Goal: Transaction & Acquisition: Purchase product/service

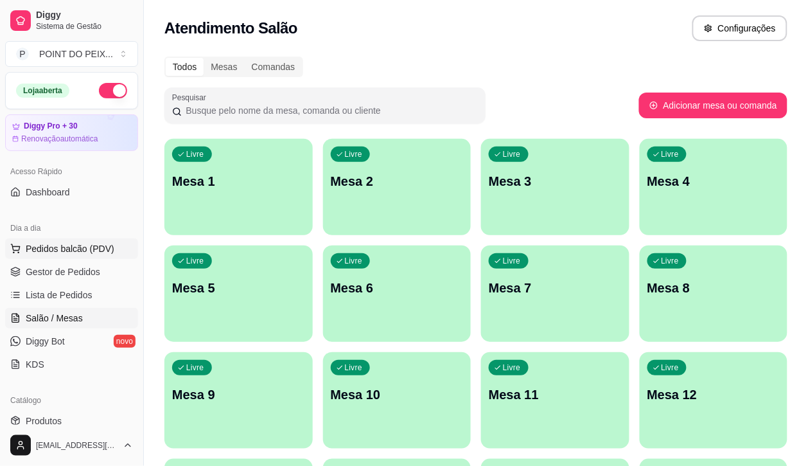
click at [78, 249] on span "Pedidos balcão (PDV)" at bounding box center [70, 248] width 89 height 13
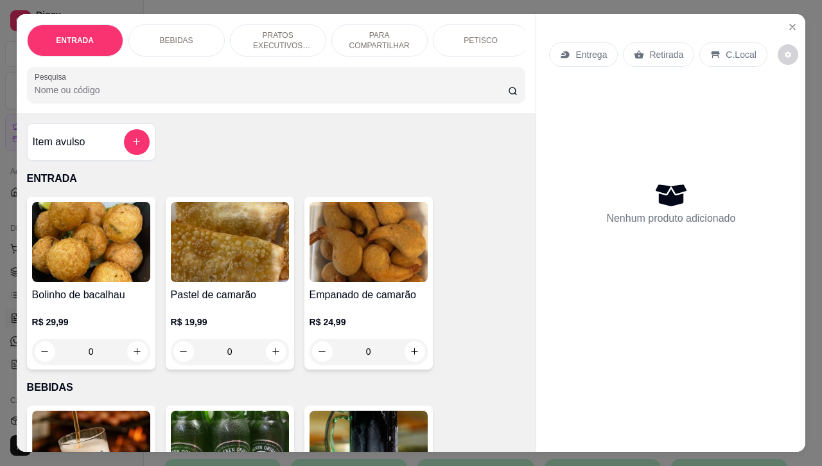
click at [660, 49] on p "Retirada" at bounding box center [666, 54] width 34 height 13
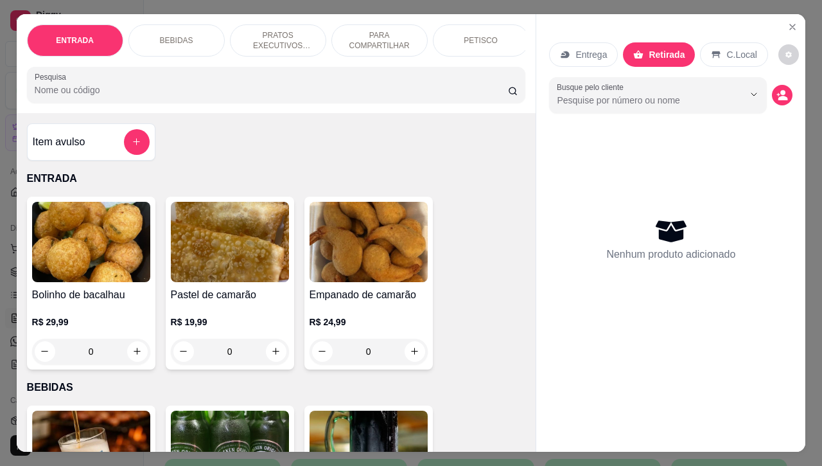
click at [283, 30] on p "PRATOS EXECUTIVOS (INDIVIDUAIS)" at bounding box center [278, 40] width 74 height 21
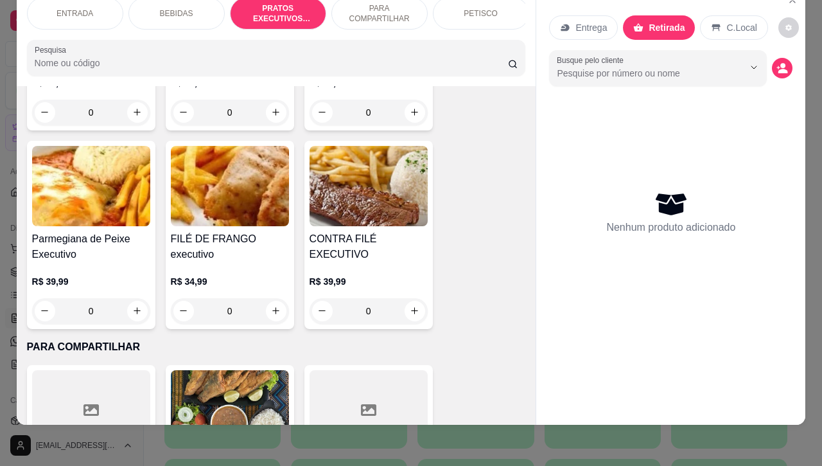
scroll to position [2173, 0]
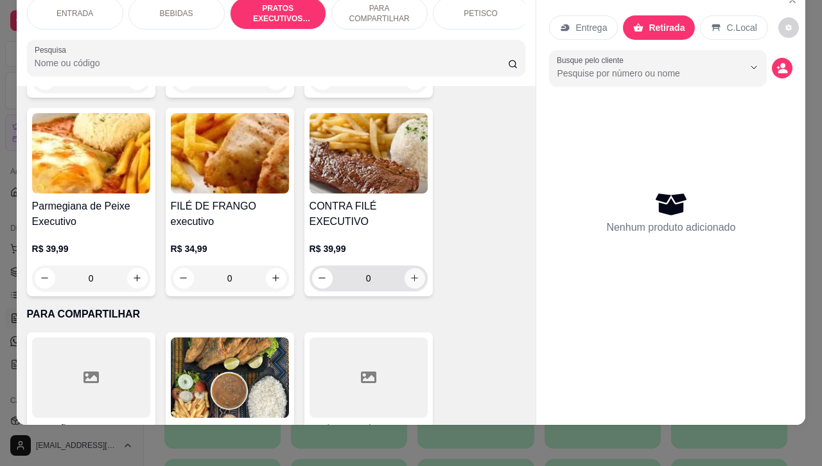
click at [410, 274] on icon "increase-product-quantity" at bounding box center [415, 278] width 10 height 10
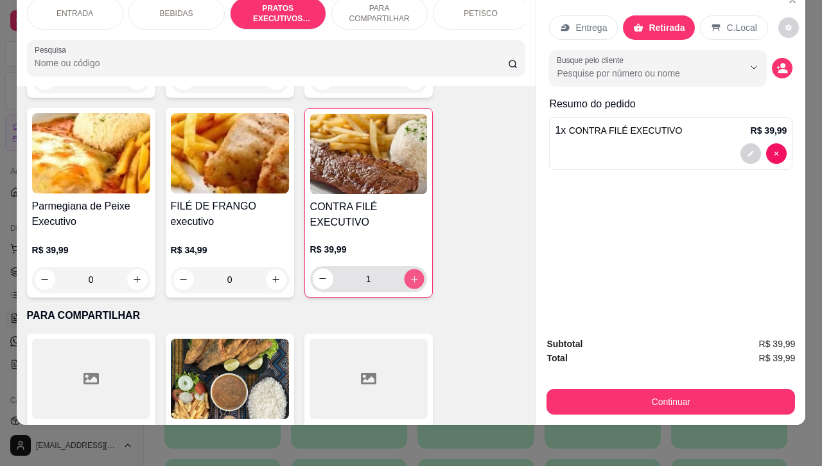
click at [409, 274] on icon "increase-product-quantity" at bounding box center [414, 279] width 10 height 10
type input "2"
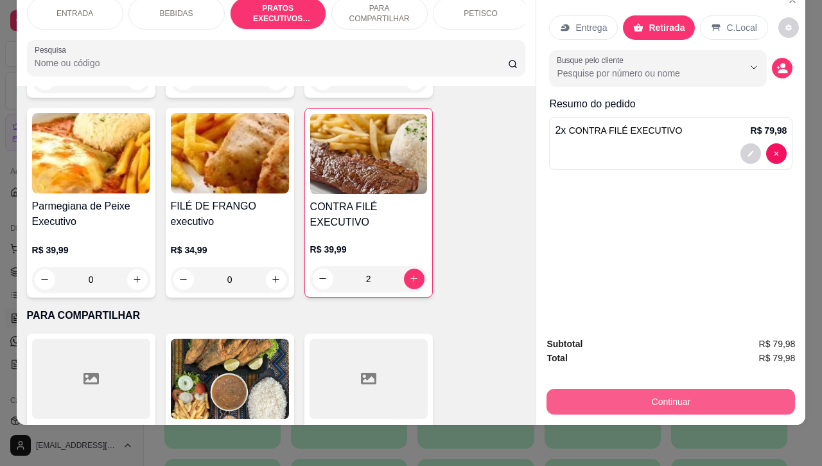
click at [624, 394] on button "Continuar" at bounding box center [671, 402] width 249 height 26
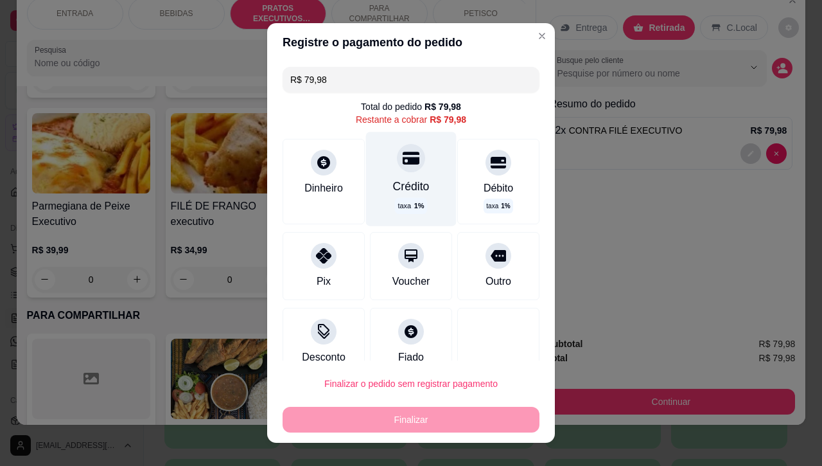
click at [403, 165] on icon at bounding box center [411, 158] width 17 height 17
type input "R$ 0,00"
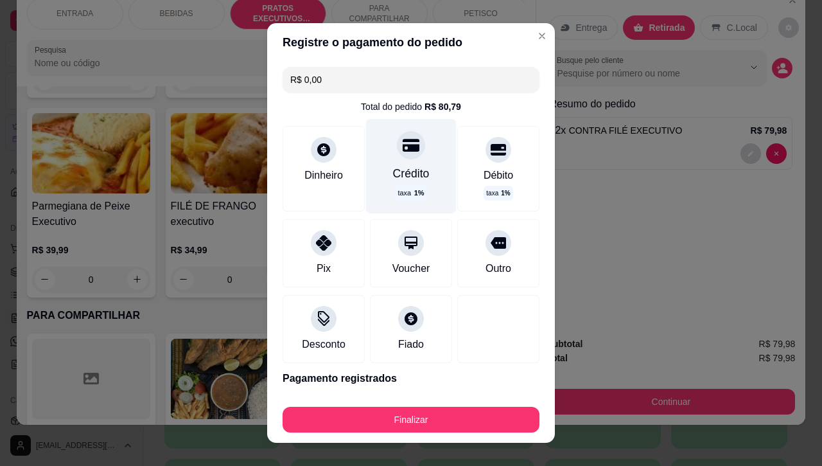
click at [397, 157] on div at bounding box center [411, 145] width 28 height 28
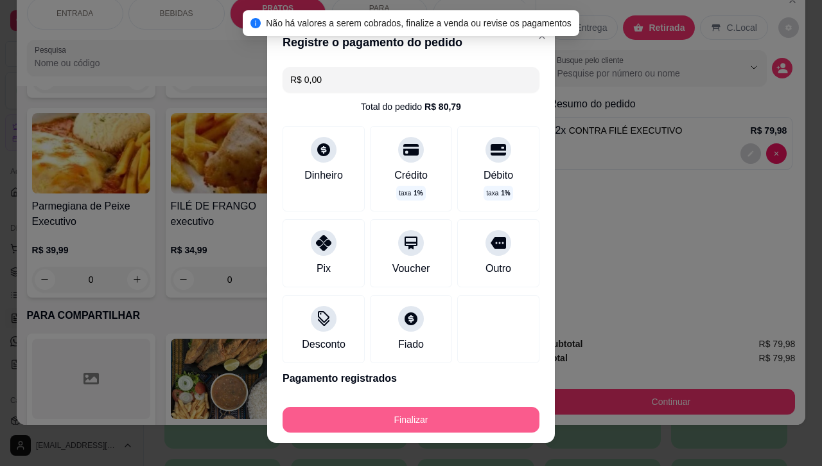
click at [405, 423] on button "Finalizar" at bounding box center [411, 420] width 257 height 26
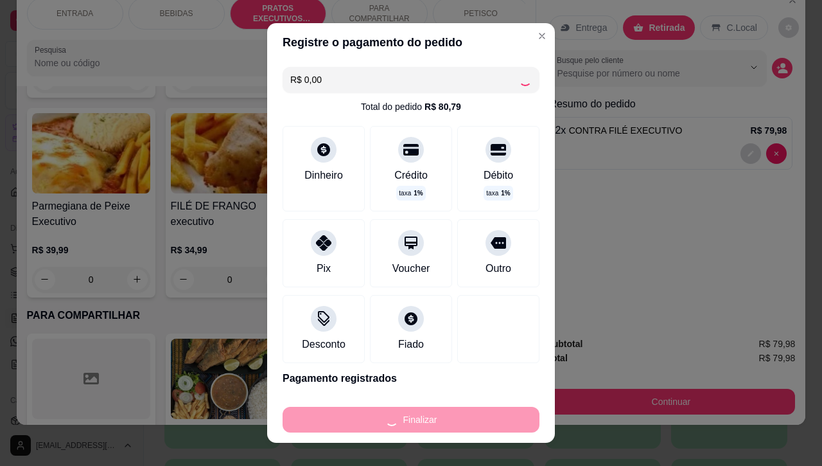
type input "0"
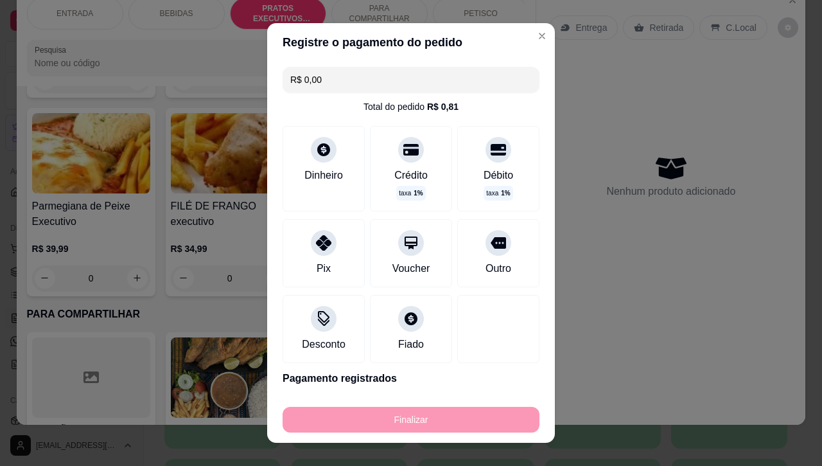
type input "-R$ 79,98"
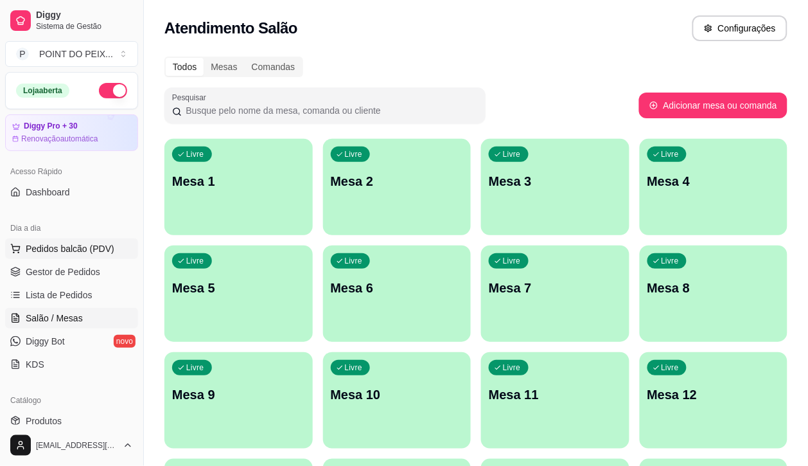
click at [78, 252] on span "Pedidos balcão (PDV)" at bounding box center [70, 248] width 89 height 13
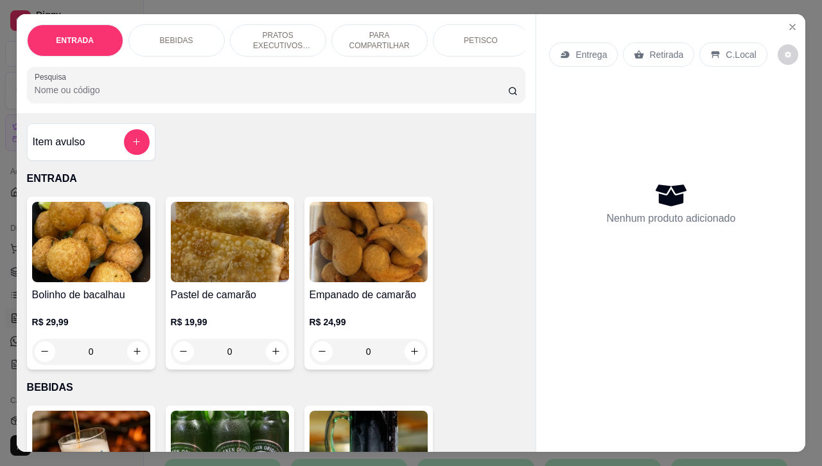
click at [274, 30] on p "PRATOS EXECUTIVOS (INDIVIDUAIS)" at bounding box center [278, 40] width 74 height 21
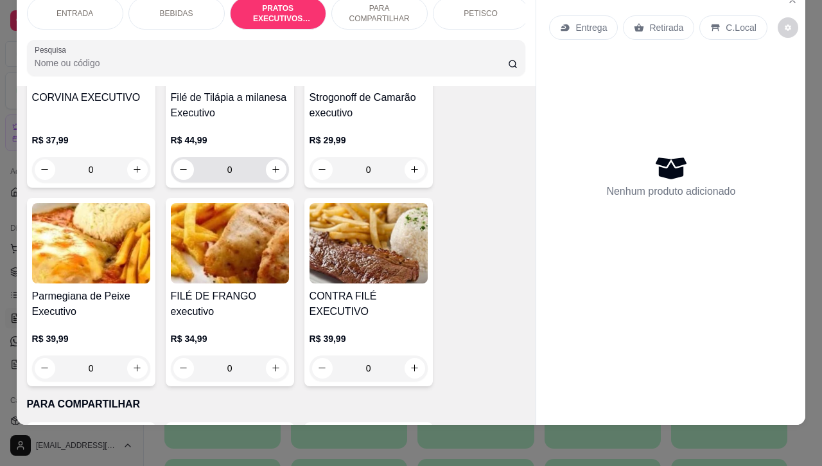
scroll to position [2092, 0]
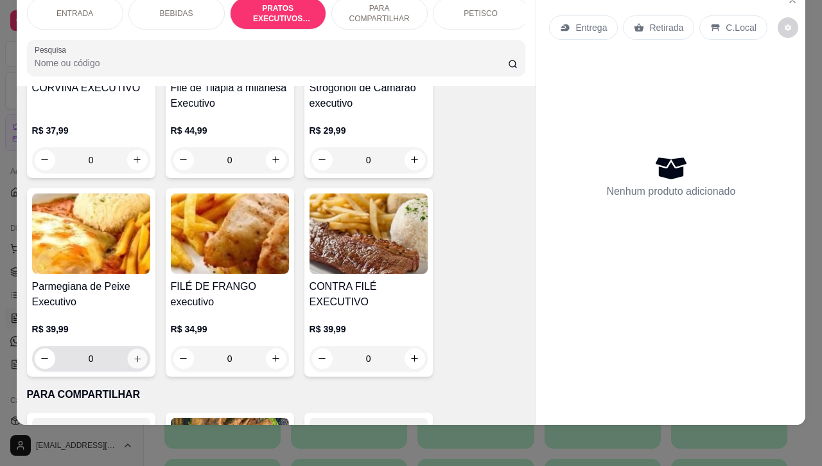
click at [136, 360] on button "increase-product-quantity" at bounding box center [137, 358] width 20 height 20
type input "1"
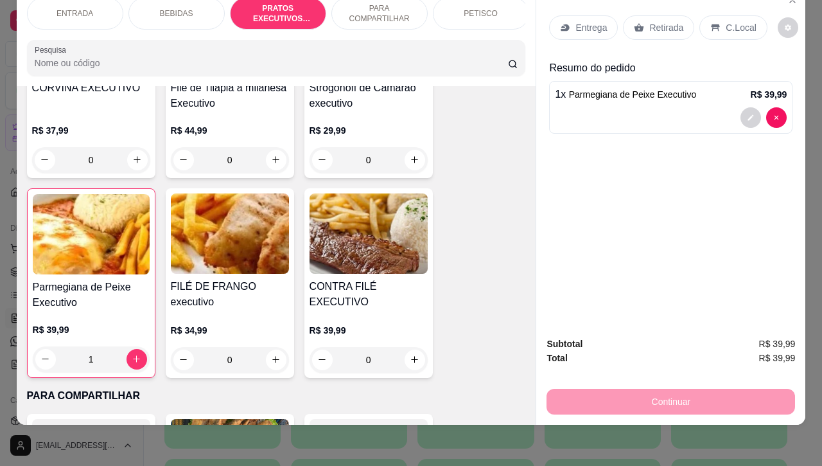
click at [656, 21] on p "Retirada" at bounding box center [666, 27] width 34 height 13
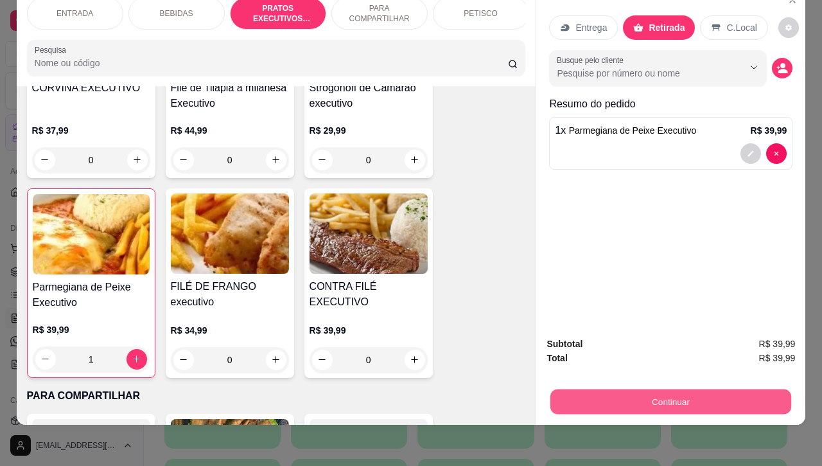
click at [633, 392] on button "Continuar" at bounding box center [670, 401] width 241 height 25
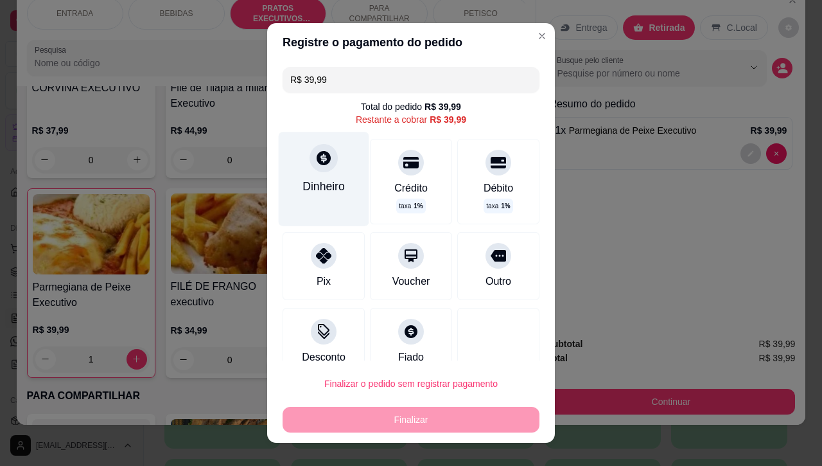
click at [315, 166] on icon at bounding box center [323, 158] width 17 height 17
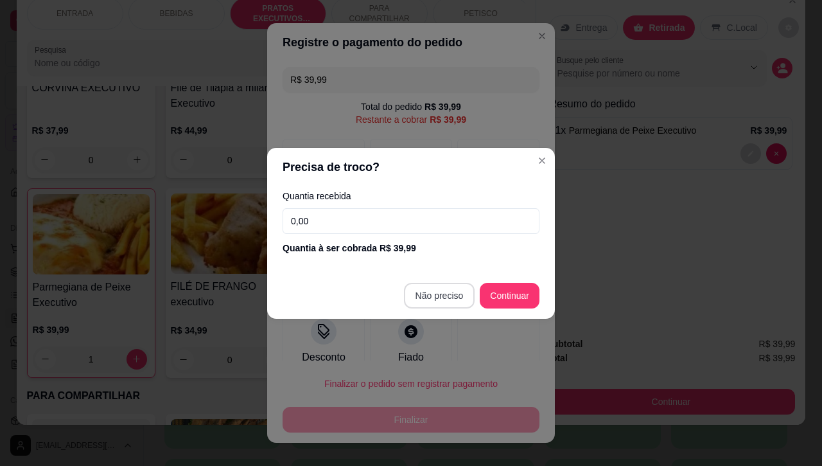
type input "R$ 0,00"
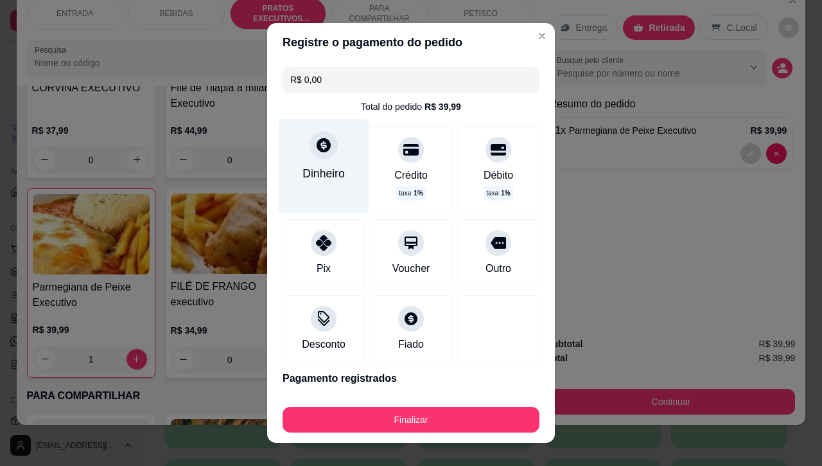
click at [319, 167] on div "Dinheiro" at bounding box center [323, 173] width 42 height 17
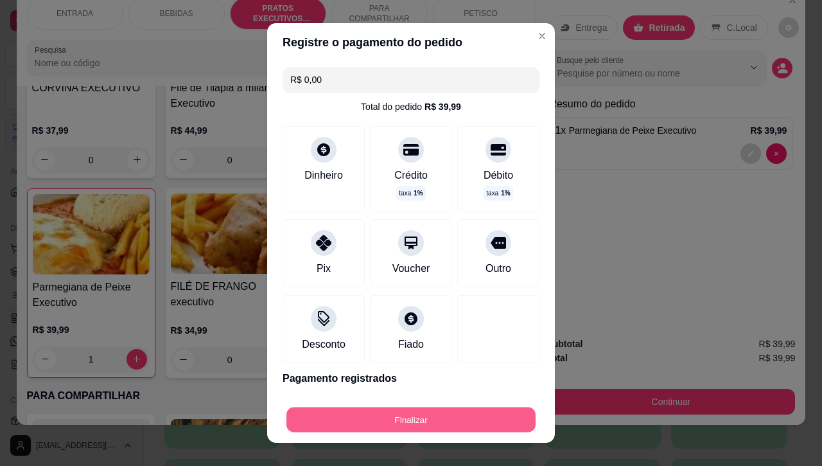
click at [439, 416] on button "Finalizar" at bounding box center [410, 419] width 249 height 25
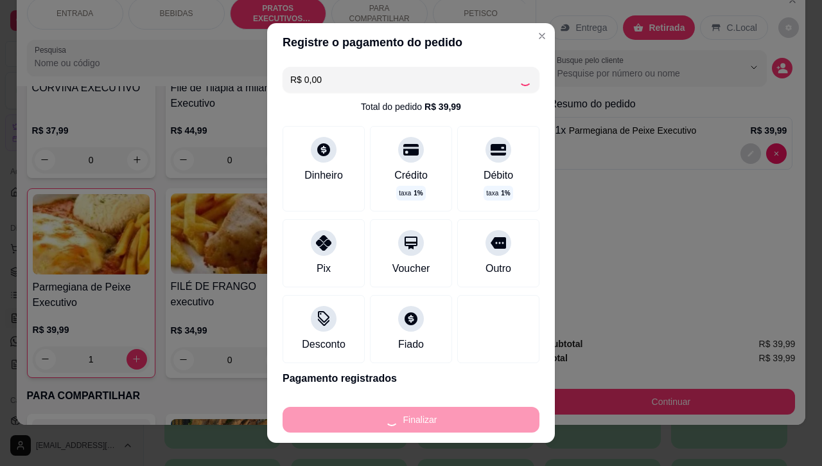
type input "0"
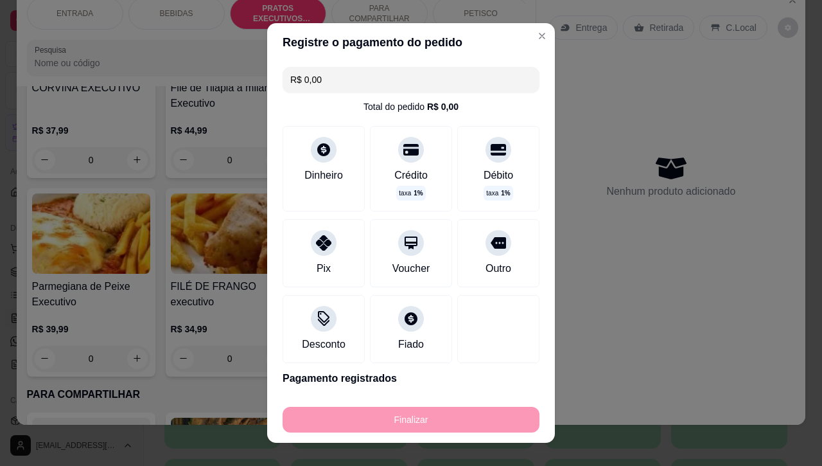
type input "-R$ 39,99"
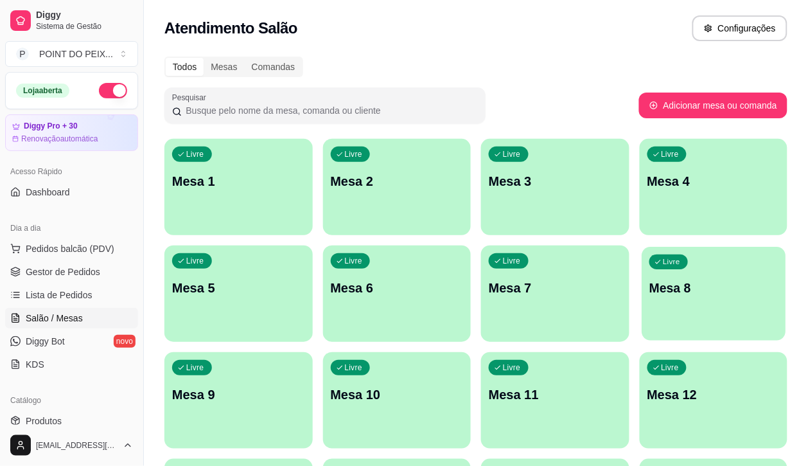
click at [649, 292] on p "Mesa 8" at bounding box center [713, 287] width 128 height 17
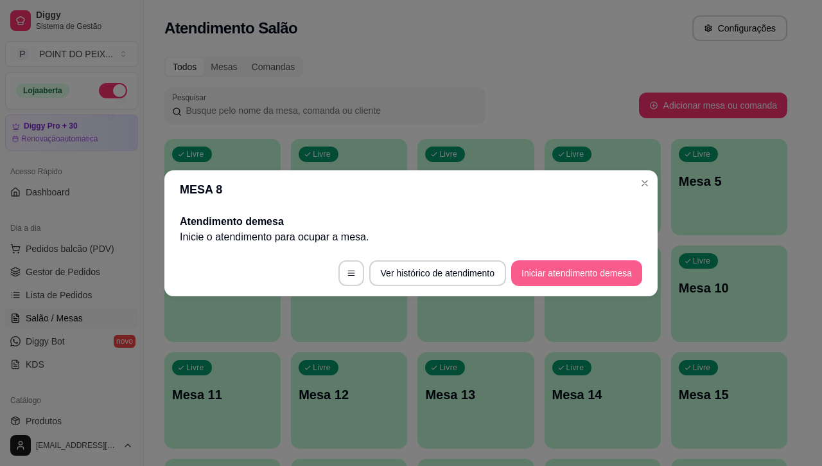
click at [575, 270] on button "Iniciar atendimento de mesa" at bounding box center [576, 273] width 131 height 26
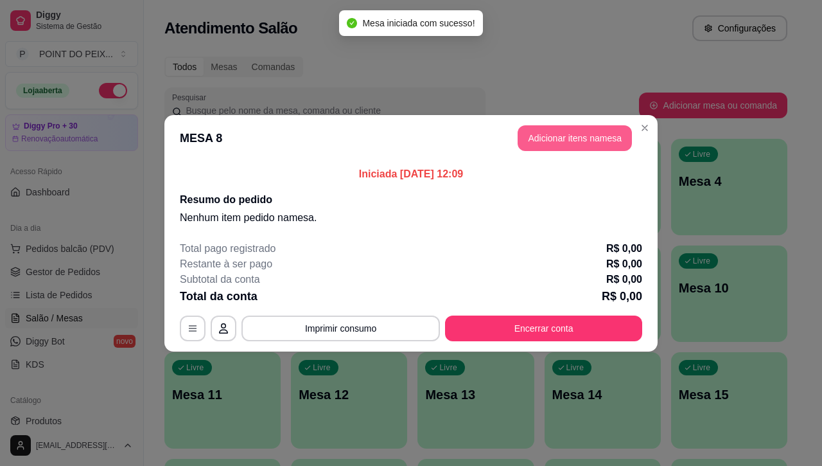
click at [570, 140] on button "Adicionar itens na mesa" at bounding box center [575, 138] width 114 height 26
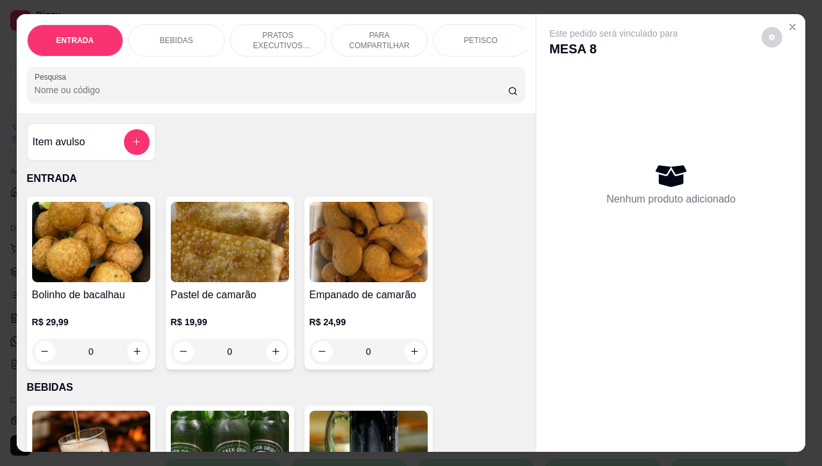
click at [477, 39] on div "PETISCO" at bounding box center [481, 40] width 96 height 32
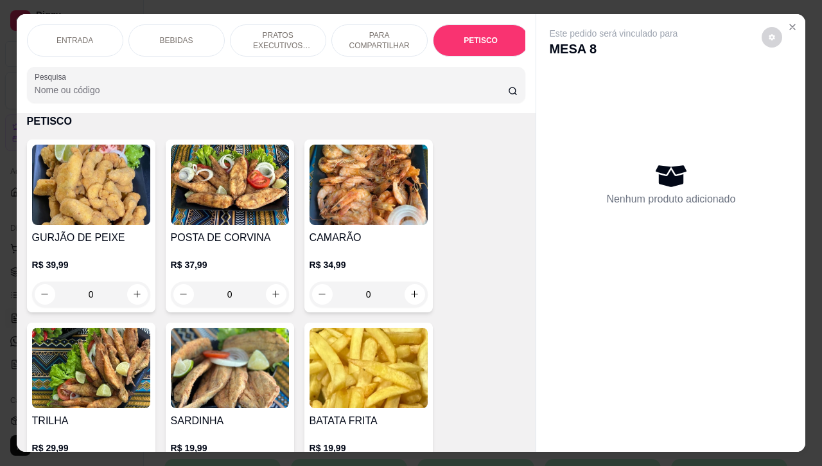
click at [77, 35] on p "ENTRADA" at bounding box center [75, 40] width 37 height 10
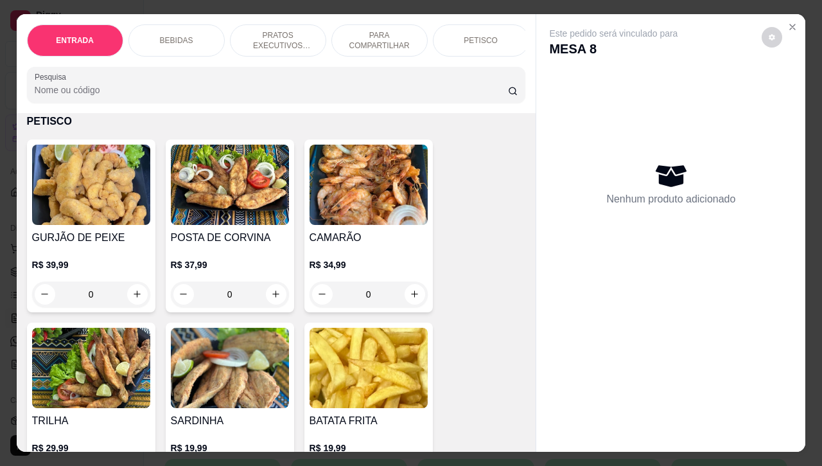
scroll to position [58, 0]
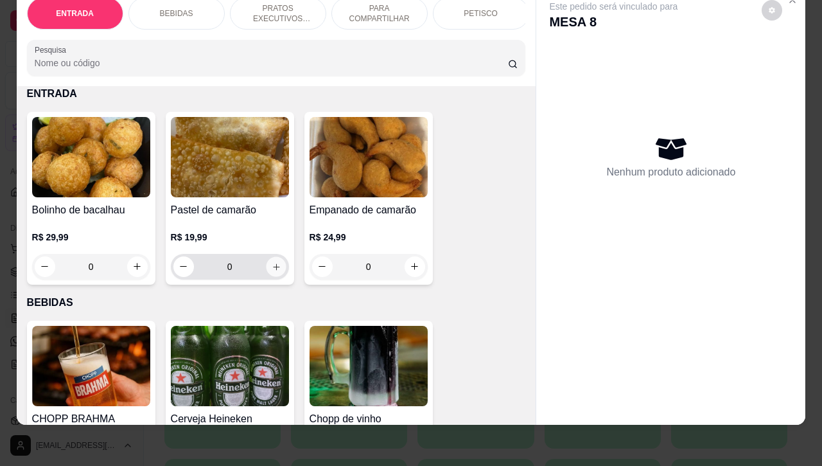
click at [271, 268] on icon "increase-product-quantity" at bounding box center [276, 266] width 10 height 10
type input "1"
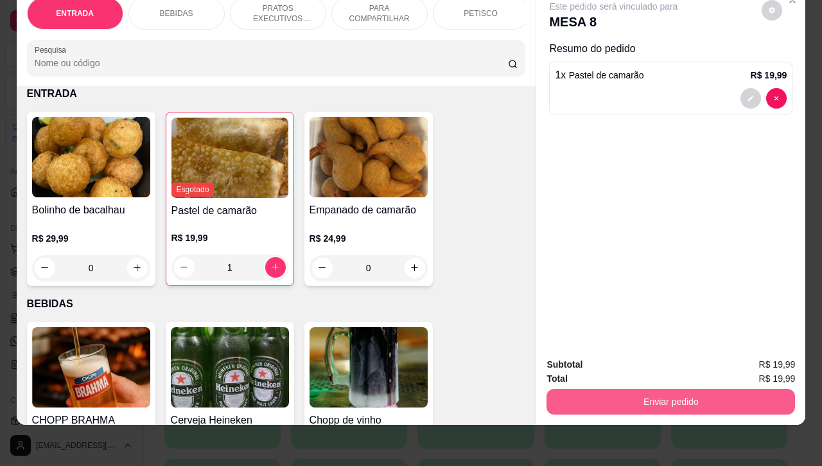
click at [578, 390] on button "Enviar pedido" at bounding box center [671, 402] width 249 height 26
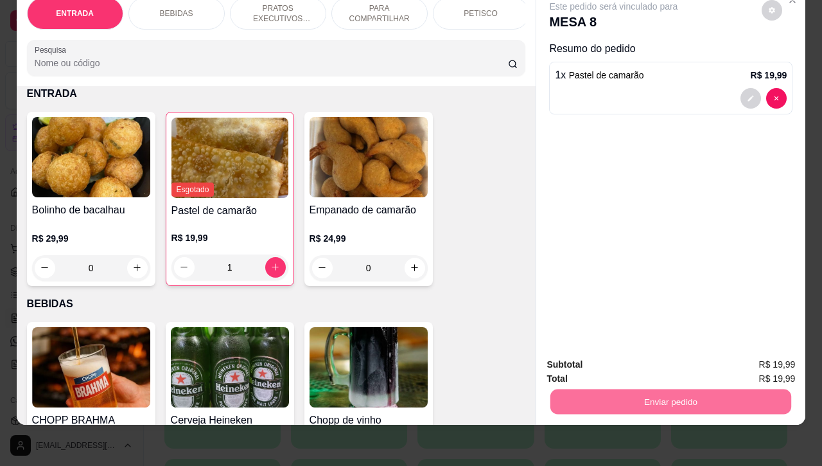
click at [588, 355] on button "Não registrar e enviar pedido" at bounding box center [627, 356] width 134 height 24
